Goal: Task Accomplishment & Management: Manage account settings

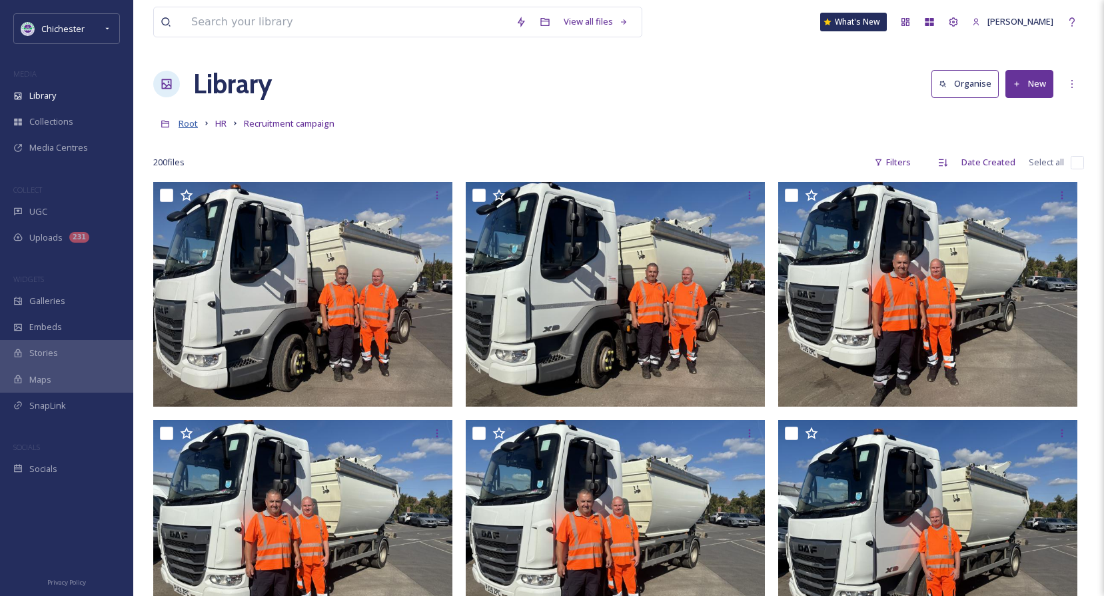
click at [186, 124] on span "Root" at bounding box center [188, 123] width 19 height 12
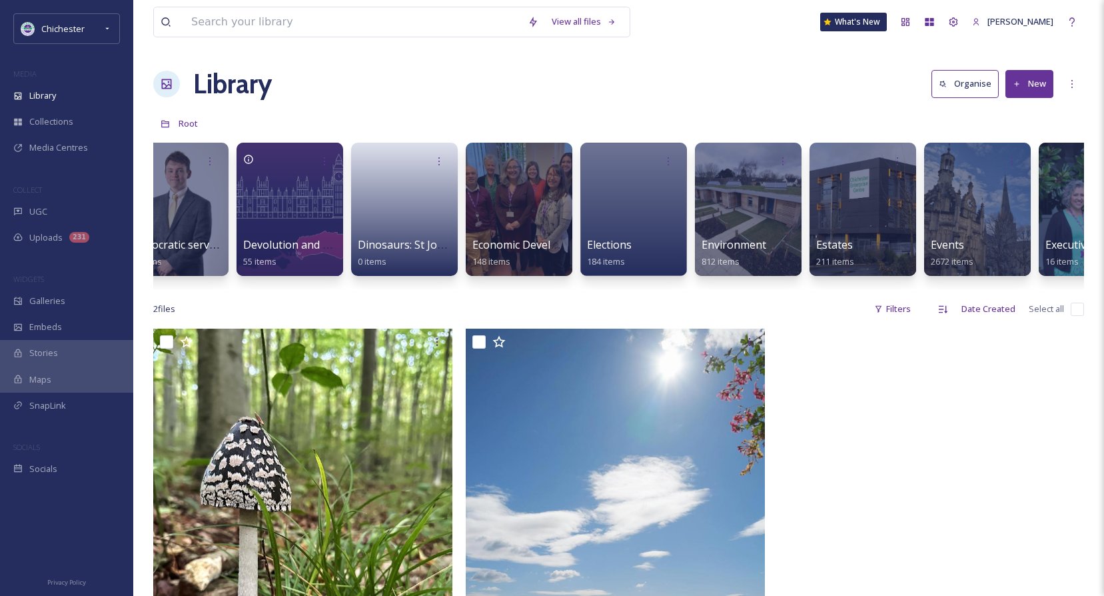
scroll to position [0, 1644]
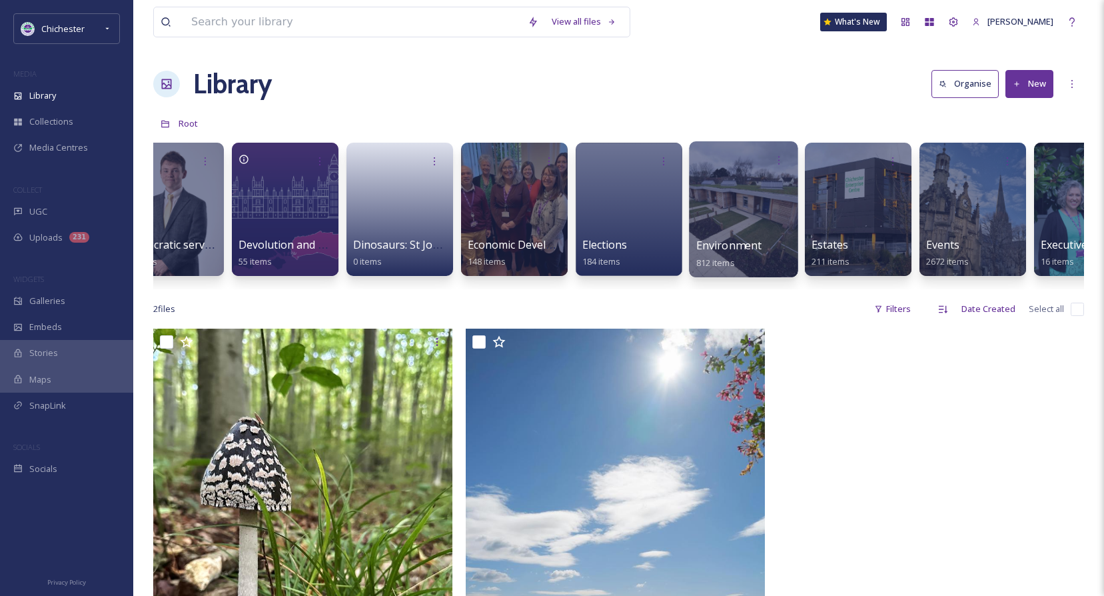
click at [763, 189] on div at bounding box center [743, 209] width 109 height 136
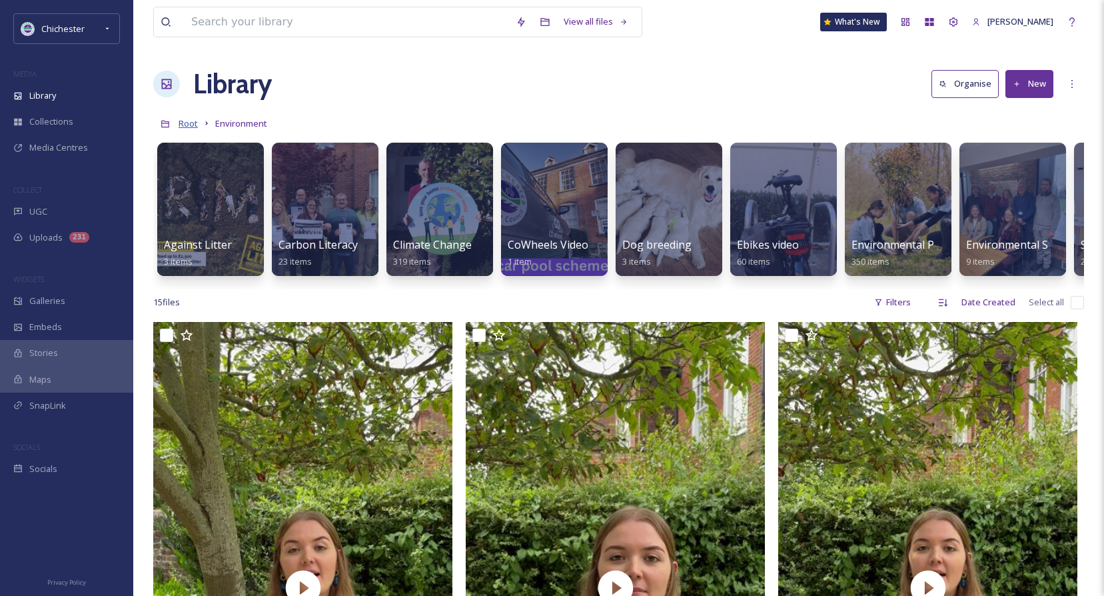
click at [195, 124] on span "Root" at bounding box center [188, 123] width 19 height 12
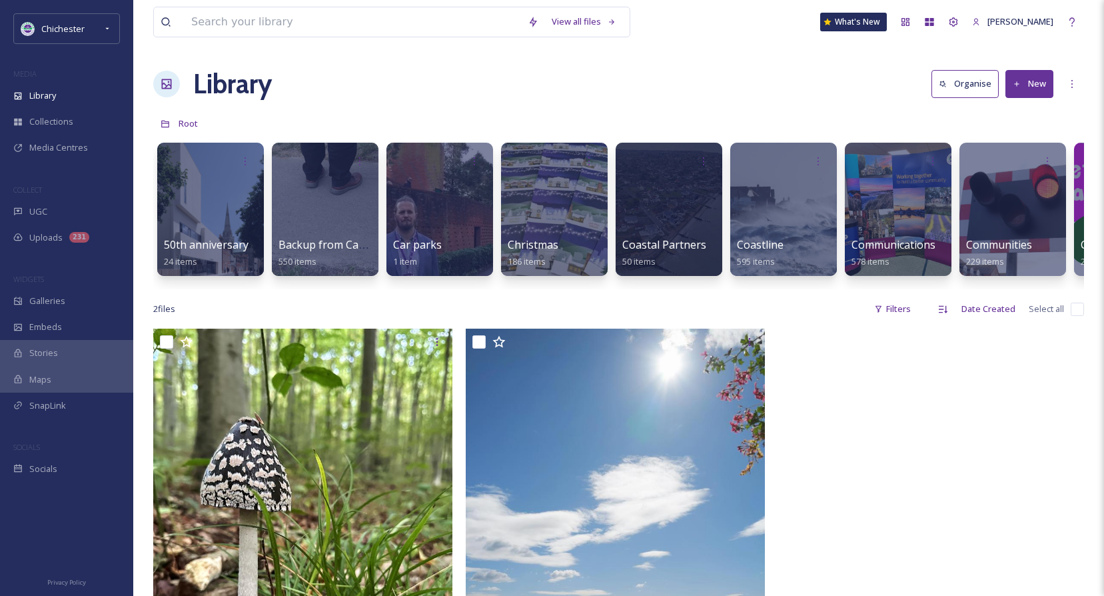
drag, startPoint x: 284, startPoint y: 288, endPoint x: 321, endPoint y: 288, distance: 36.6
click at [321, 288] on div "50th anniversary 24 items Backup from Camera 550 items Car parks 1 item Christm…" at bounding box center [618, 212] width 931 height 153
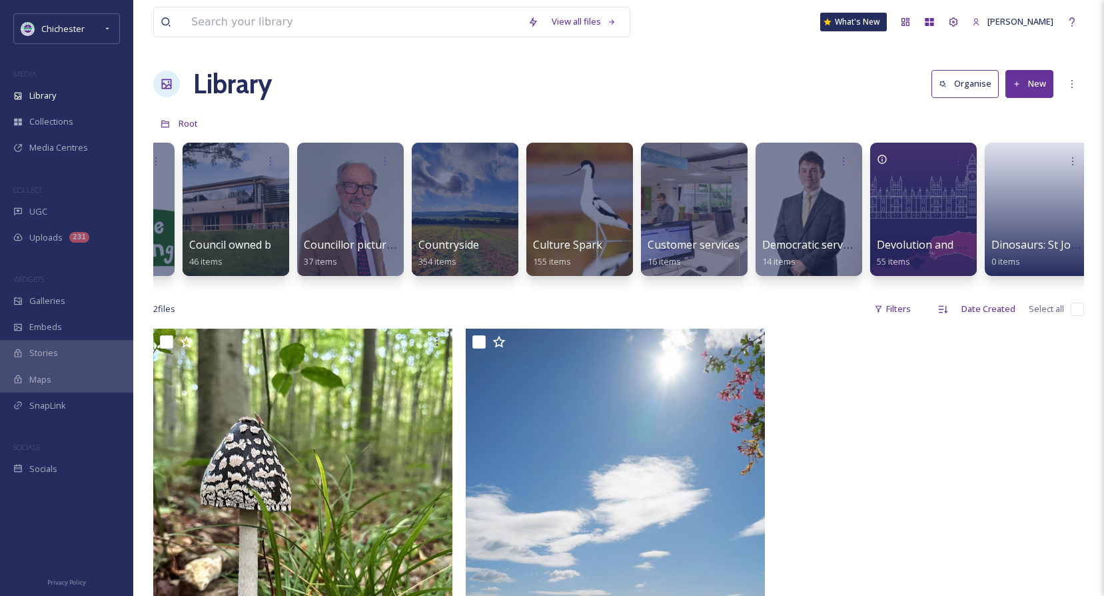
scroll to position [0, 1011]
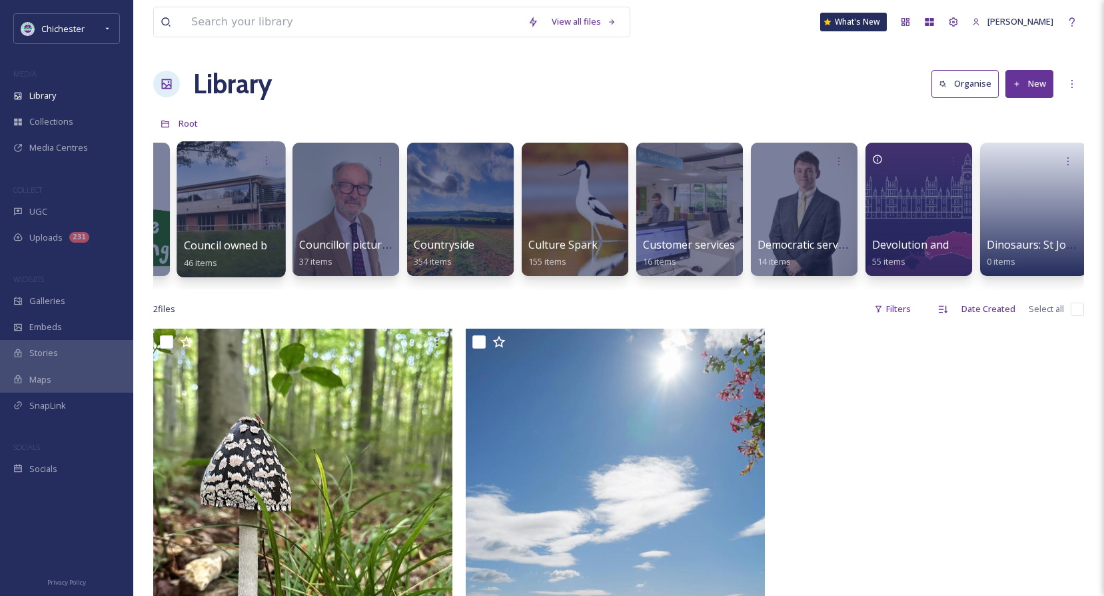
click at [231, 214] on div at bounding box center [231, 209] width 109 height 136
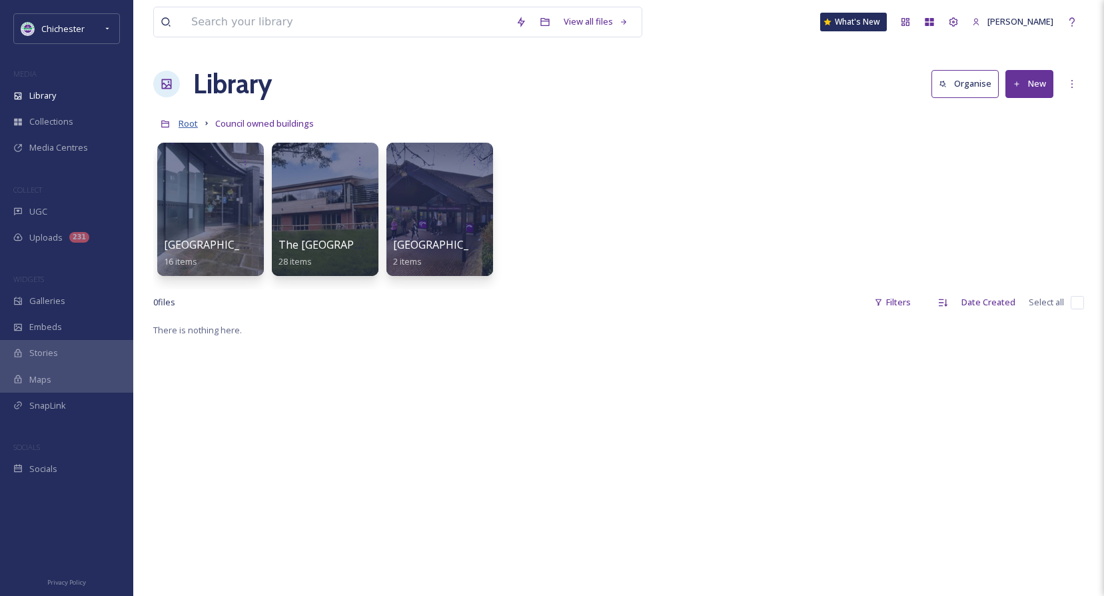
click at [193, 127] on span "Root" at bounding box center [188, 123] width 19 height 12
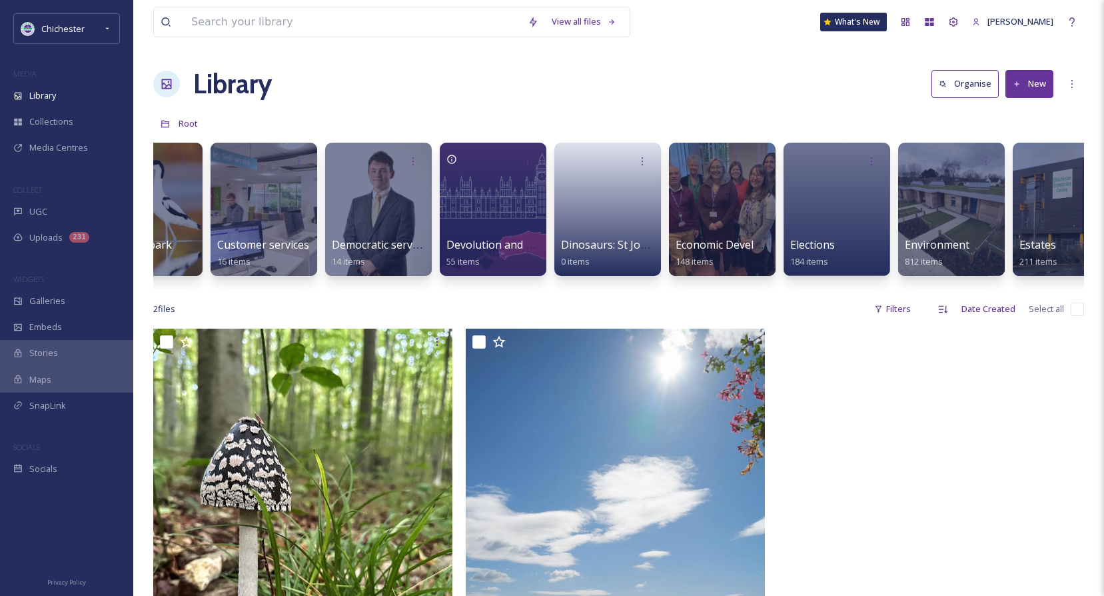
scroll to position [0, 1465]
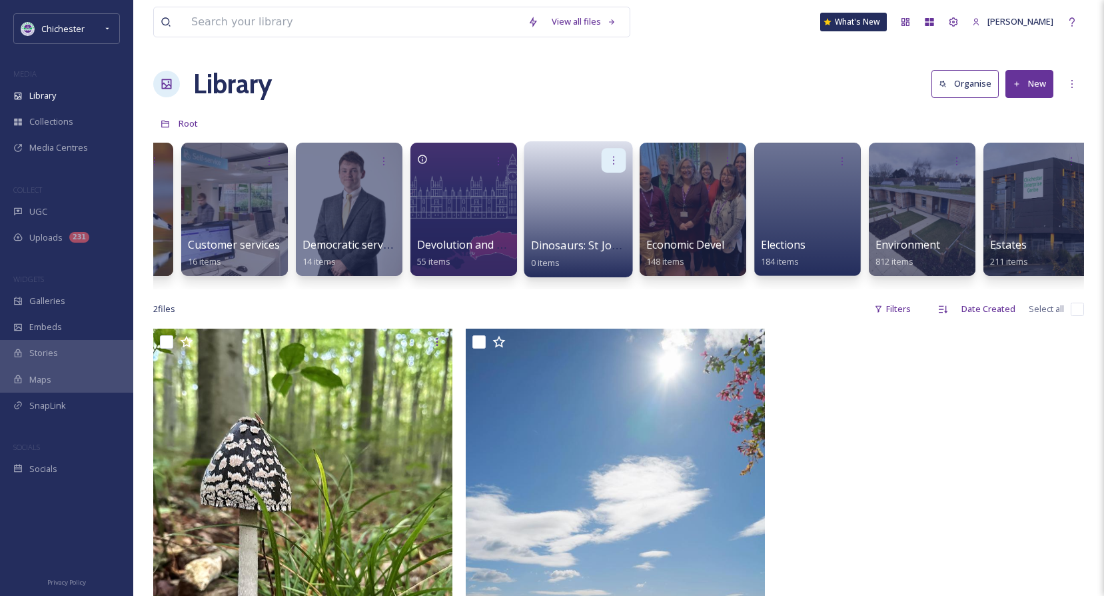
click at [615, 159] on icon at bounding box center [613, 160] width 11 height 11
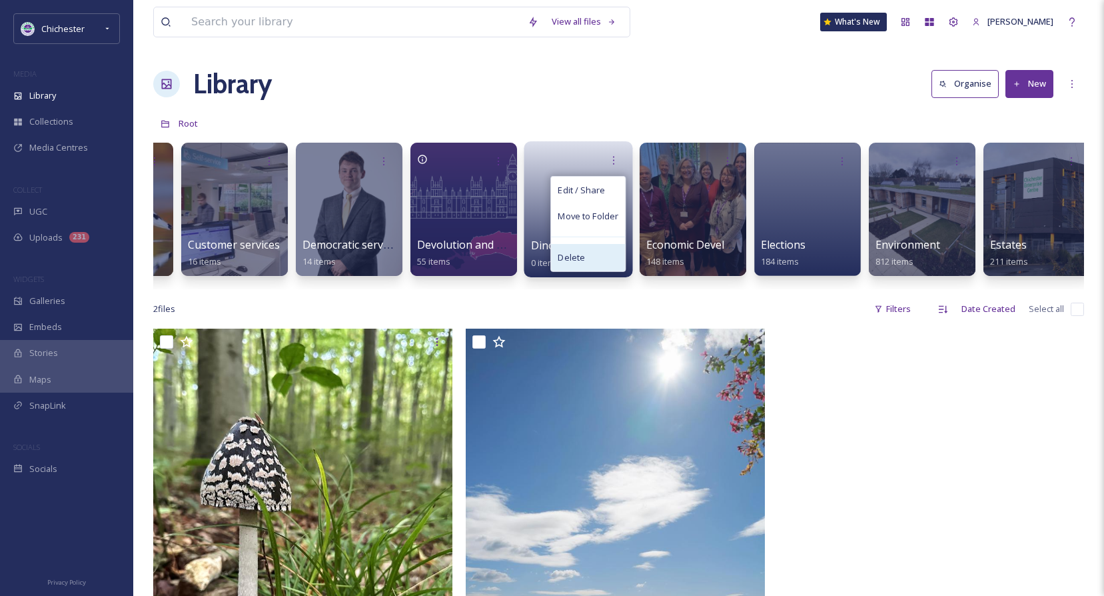
click at [581, 252] on span "Delete" at bounding box center [571, 257] width 27 height 13
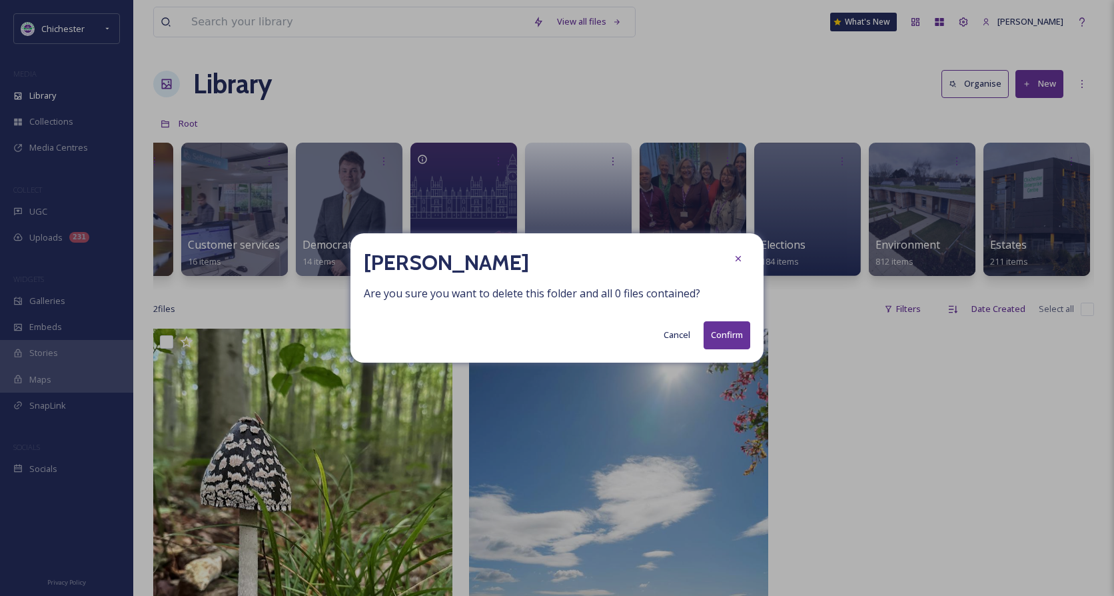
click at [738, 337] on button "Confirm" at bounding box center [726, 334] width 47 height 27
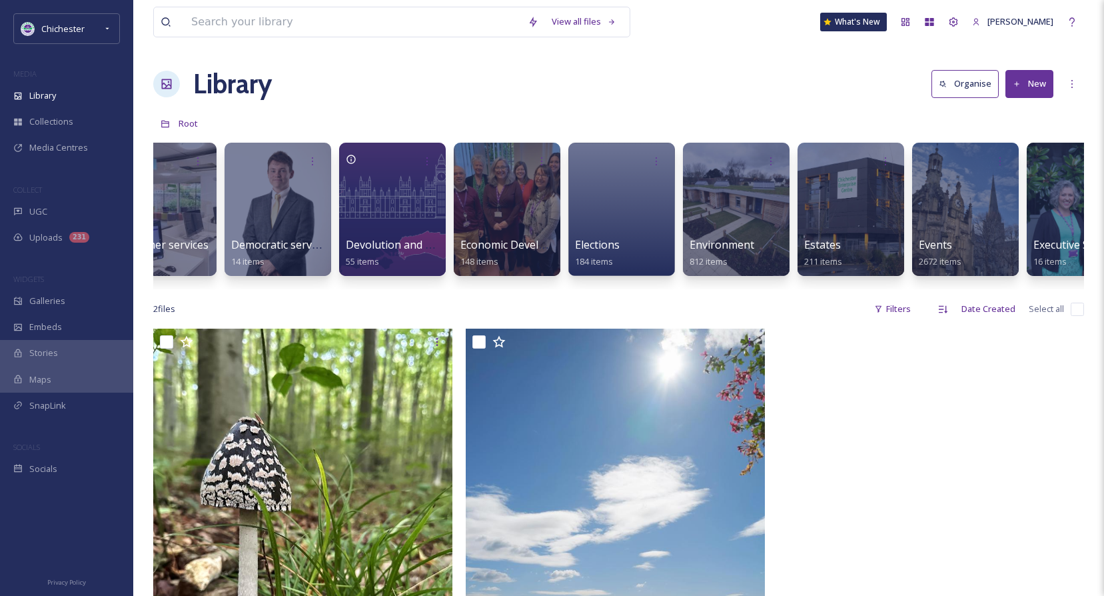
scroll to position [0, 1565]
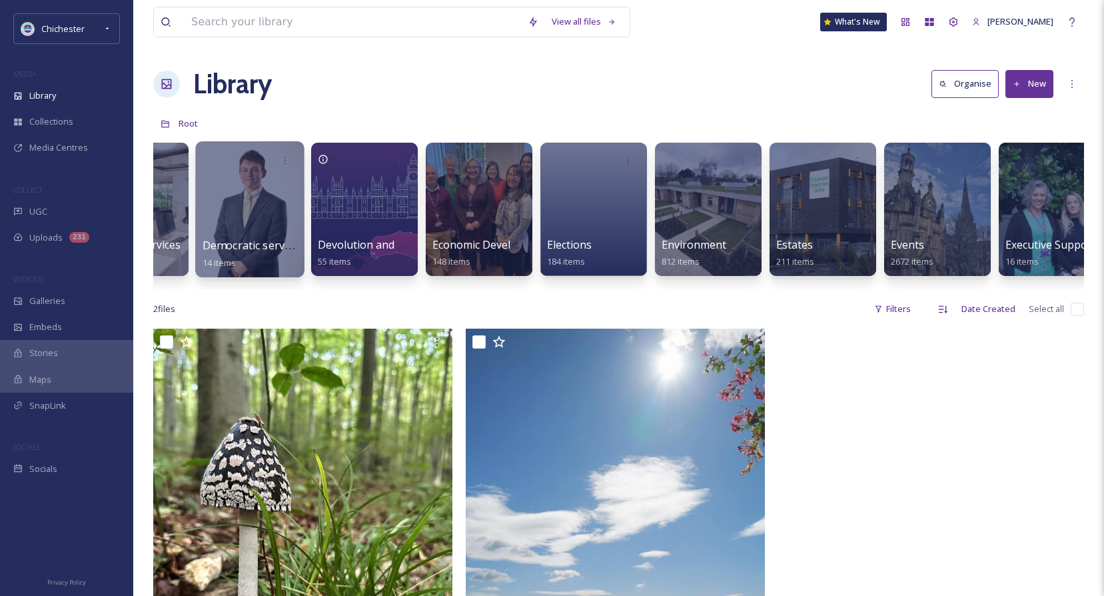
click at [242, 191] on div at bounding box center [249, 209] width 109 height 136
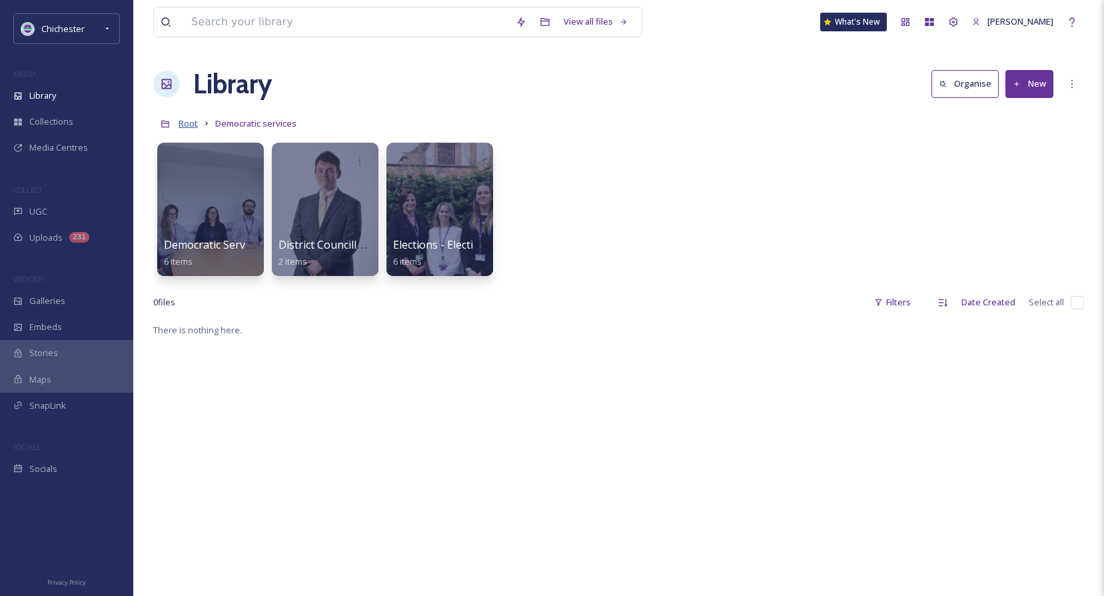
click at [193, 122] on span "Root" at bounding box center [188, 123] width 19 height 12
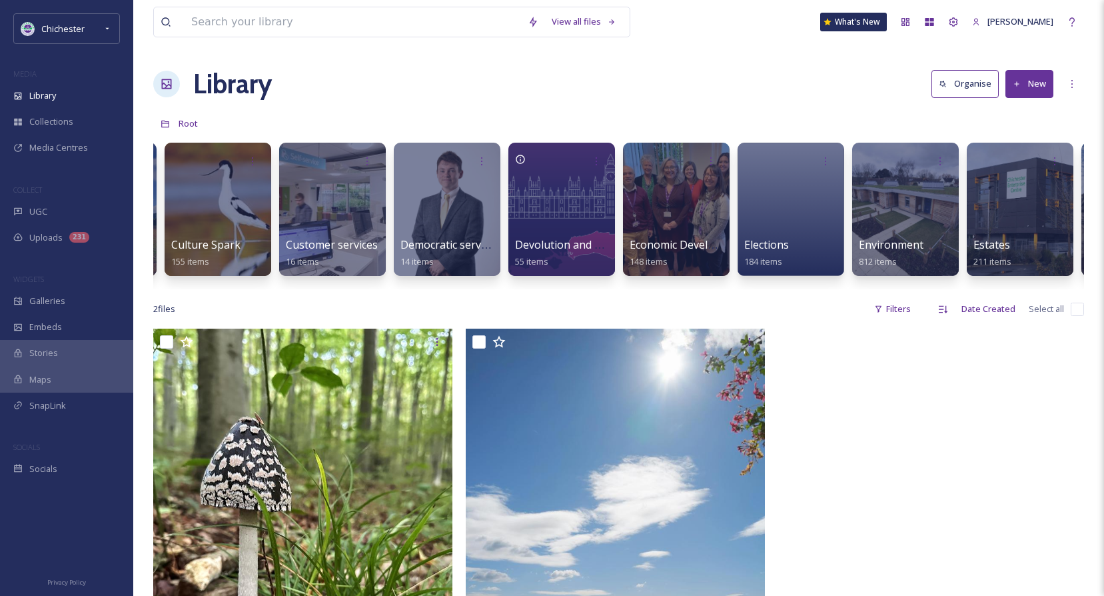
scroll to position [0, 1373]
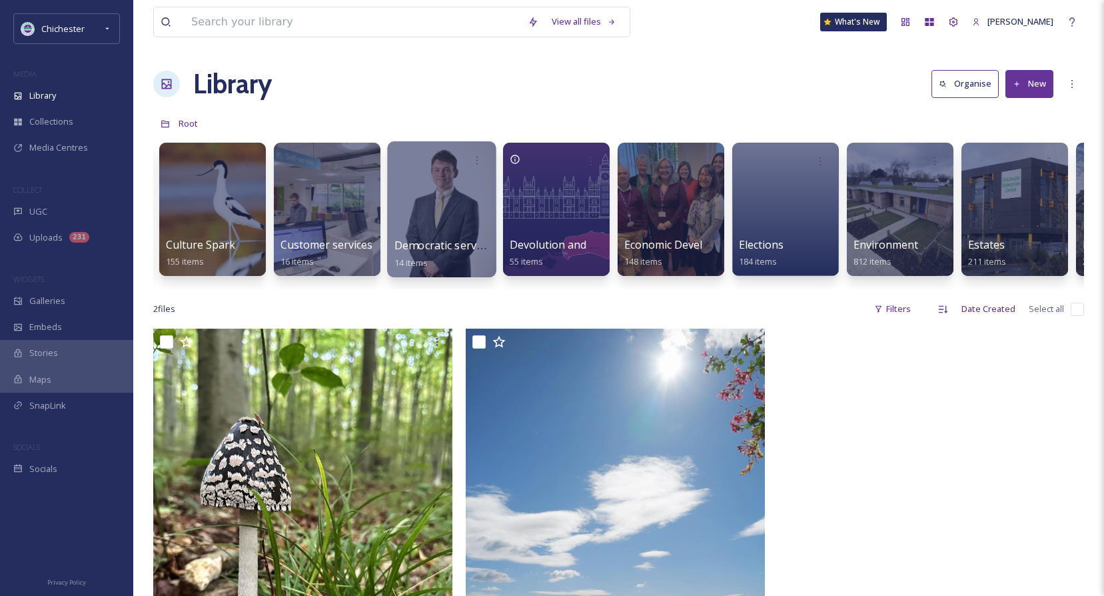
click at [454, 230] on div at bounding box center [441, 209] width 109 height 136
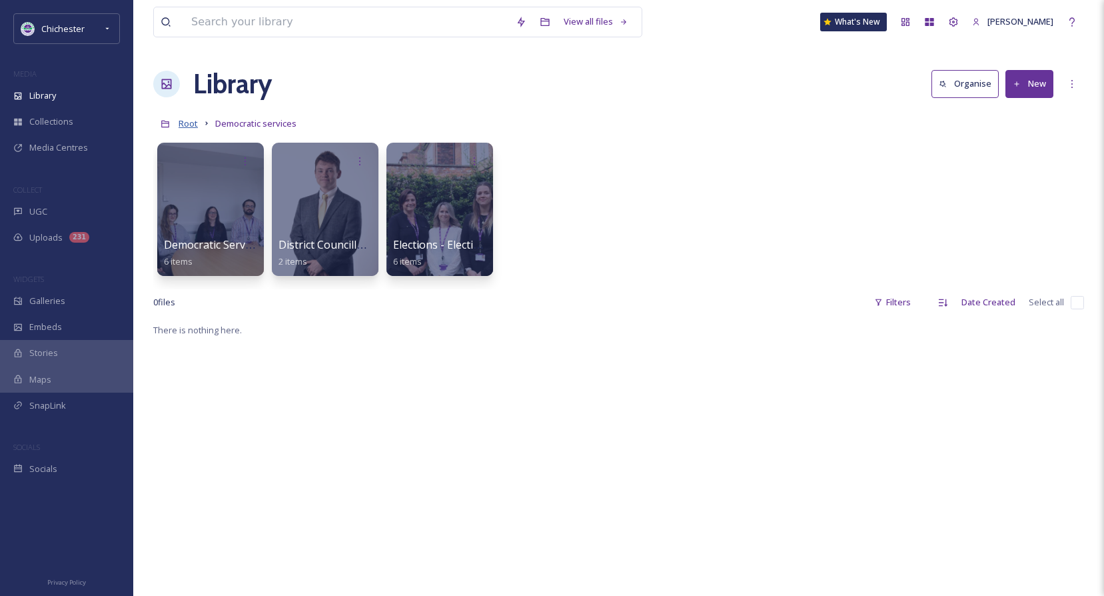
click at [189, 125] on span "Root" at bounding box center [188, 123] width 19 height 12
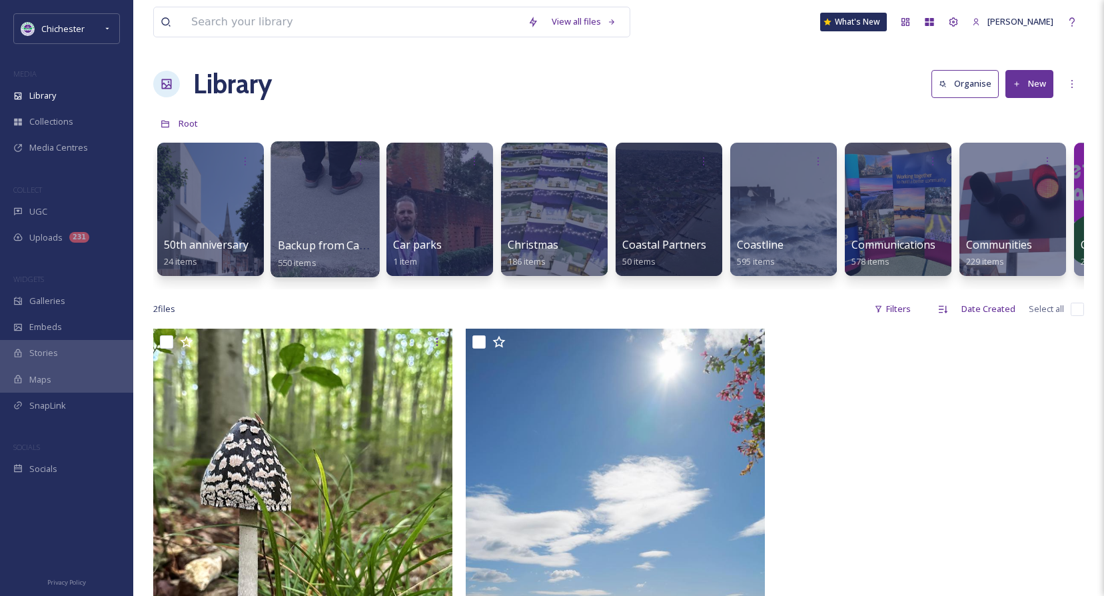
click at [317, 217] on div at bounding box center [324, 209] width 109 height 136
